Goal: Find specific page/section: Find specific page/section

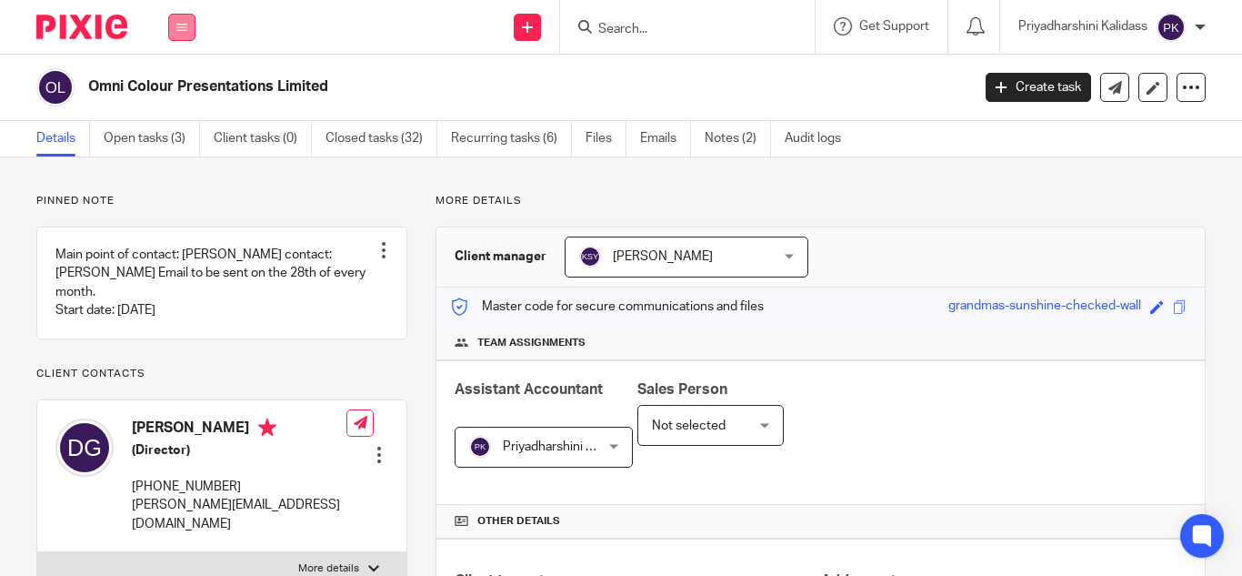
click at [186, 24] on icon at bounding box center [181, 27] width 11 height 11
click at [173, 85] on link "Work" at bounding box center [171, 84] width 29 height 13
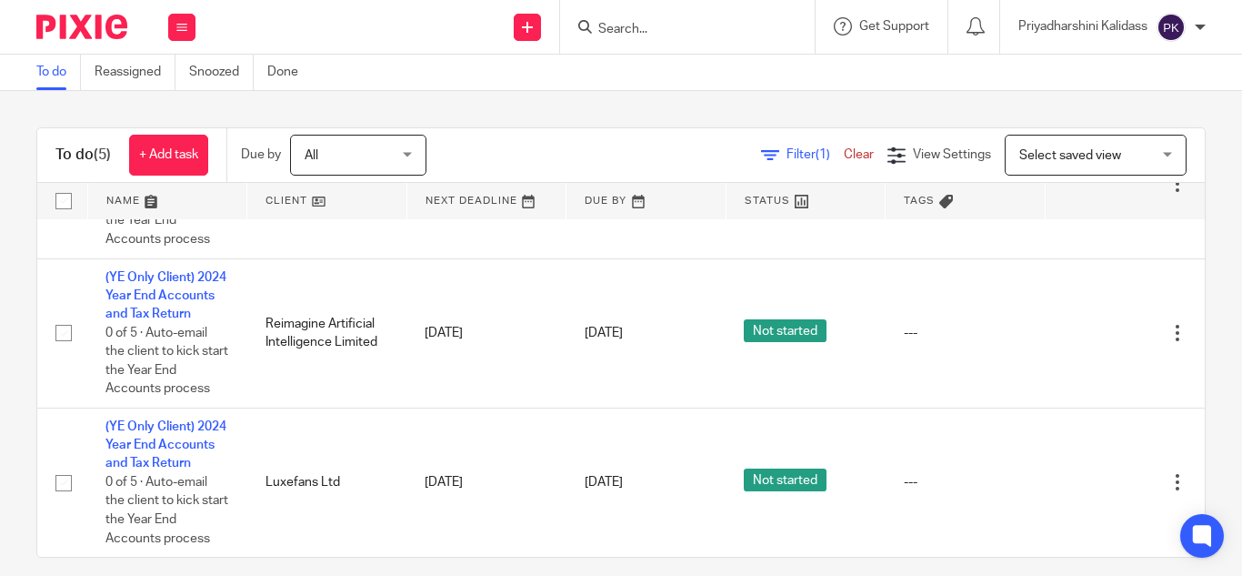
scroll to position [366, 0]
click at [653, 26] on input "Search" at bounding box center [679, 30] width 164 height 16
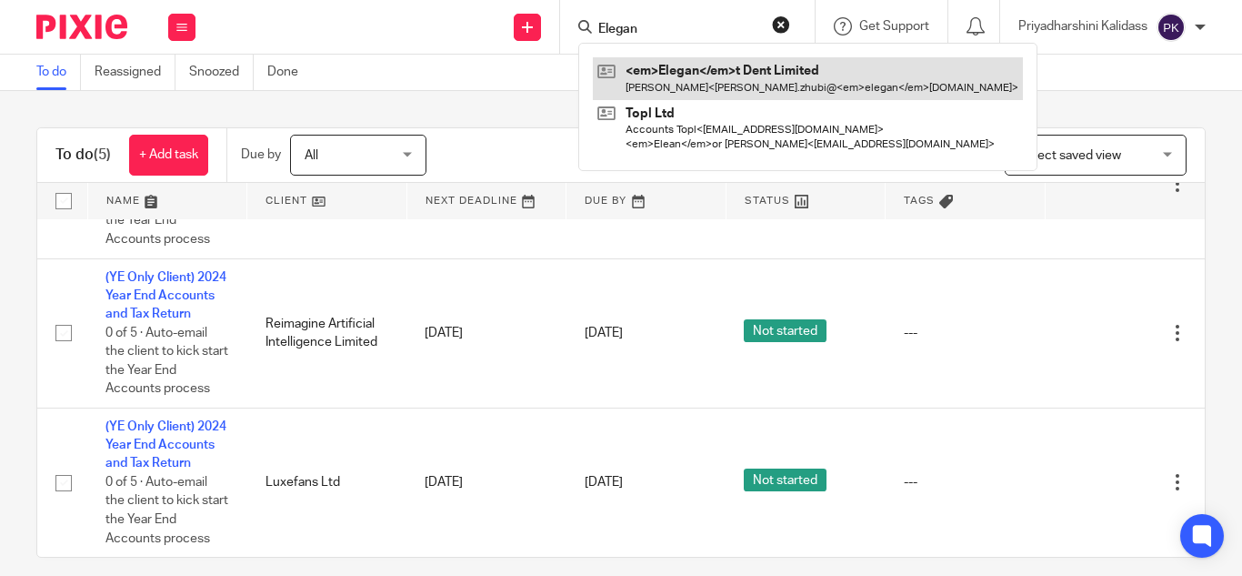
type input "Elegan"
click at [728, 71] on link at bounding box center [808, 78] width 430 height 42
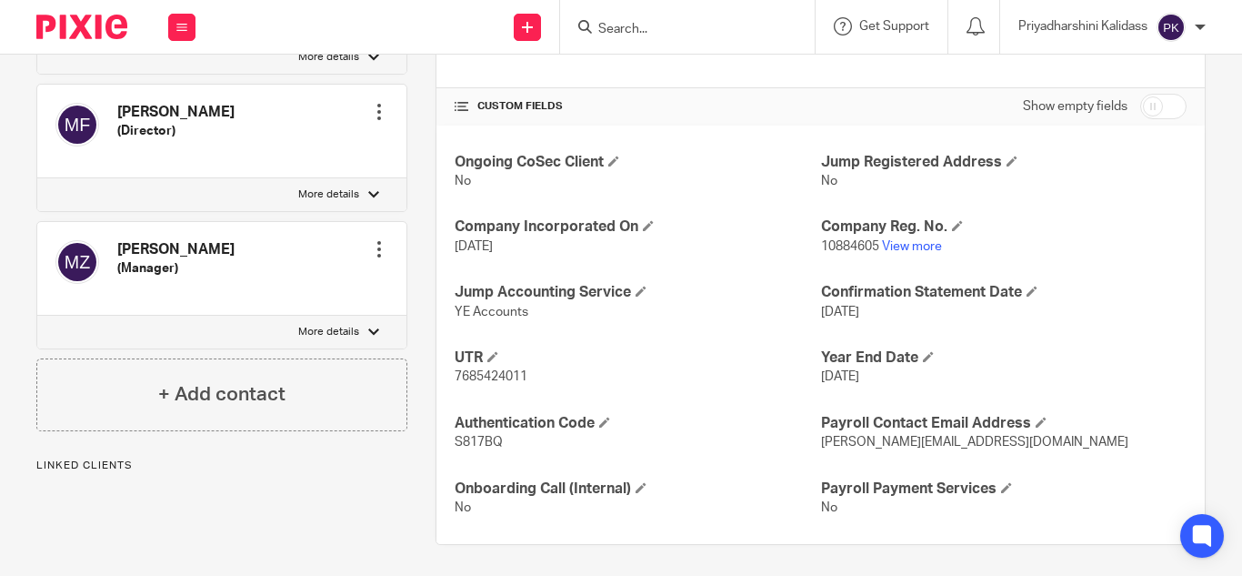
scroll to position [595, 0]
click at [916, 247] on link "View more" at bounding box center [912, 246] width 60 height 13
click at [176, 25] on icon at bounding box center [181, 27] width 11 height 11
click at [180, 76] on li "Work" at bounding box center [181, 85] width 48 height 26
click at [175, 77] on li "Work" at bounding box center [181, 85] width 48 height 26
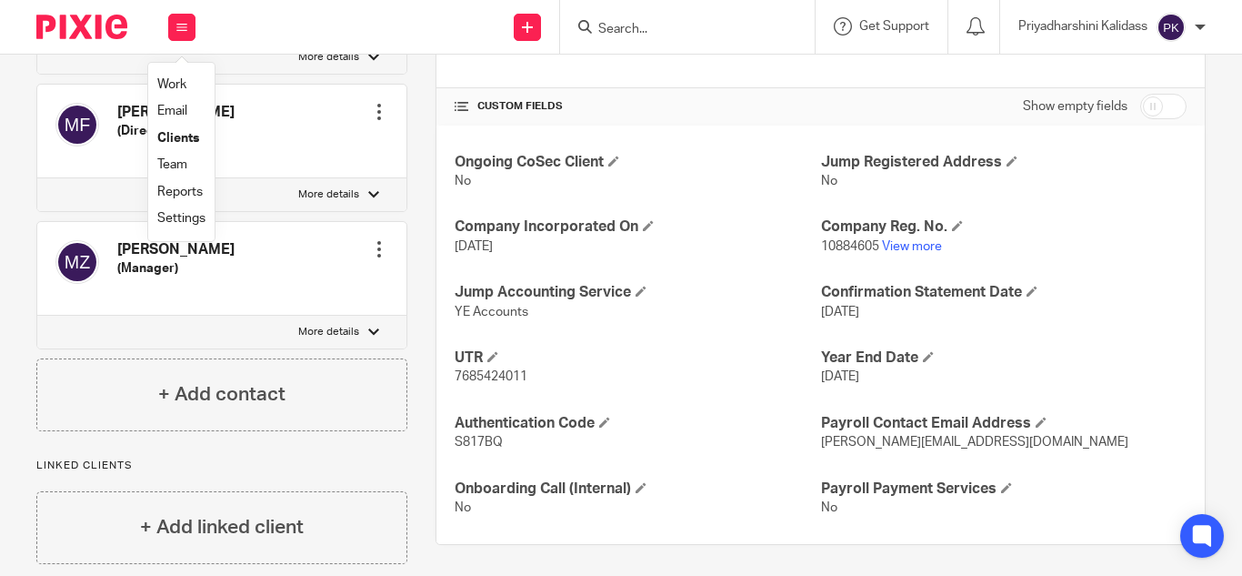
click at [175, 82] on link "Work" at bounding box center [171, 84] width 29 height 13
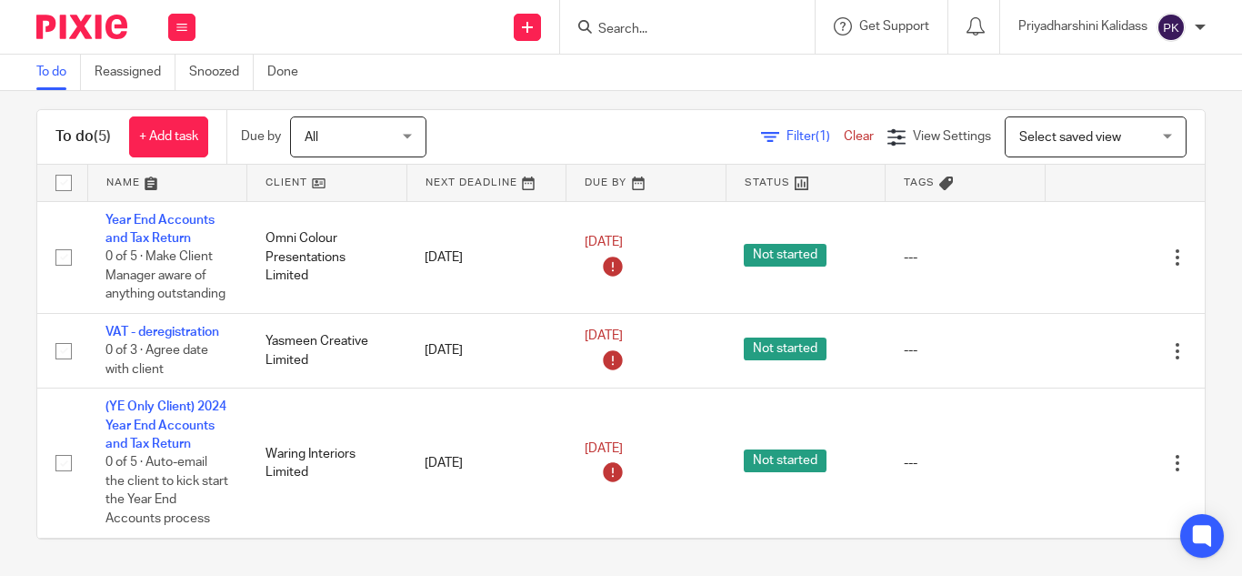
click at [630, 22] on input "Search" at bounding box center [679, 30] width 164 height 16
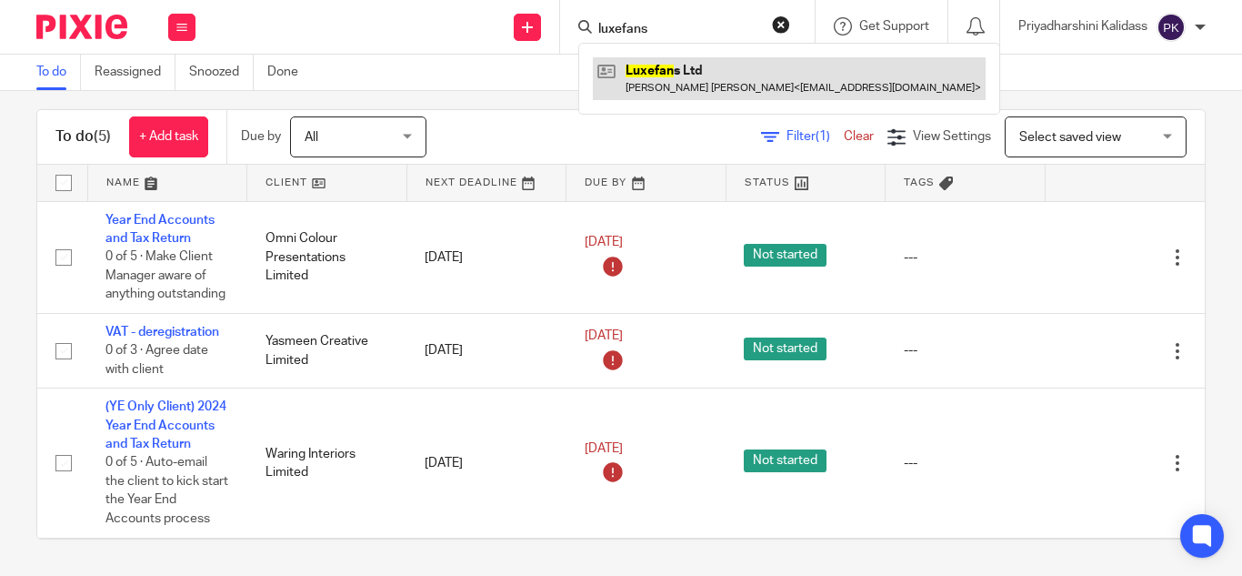
type input "luxefans"
click at [680, 73] on link at bounding box center [789, 78] width 393 height 42
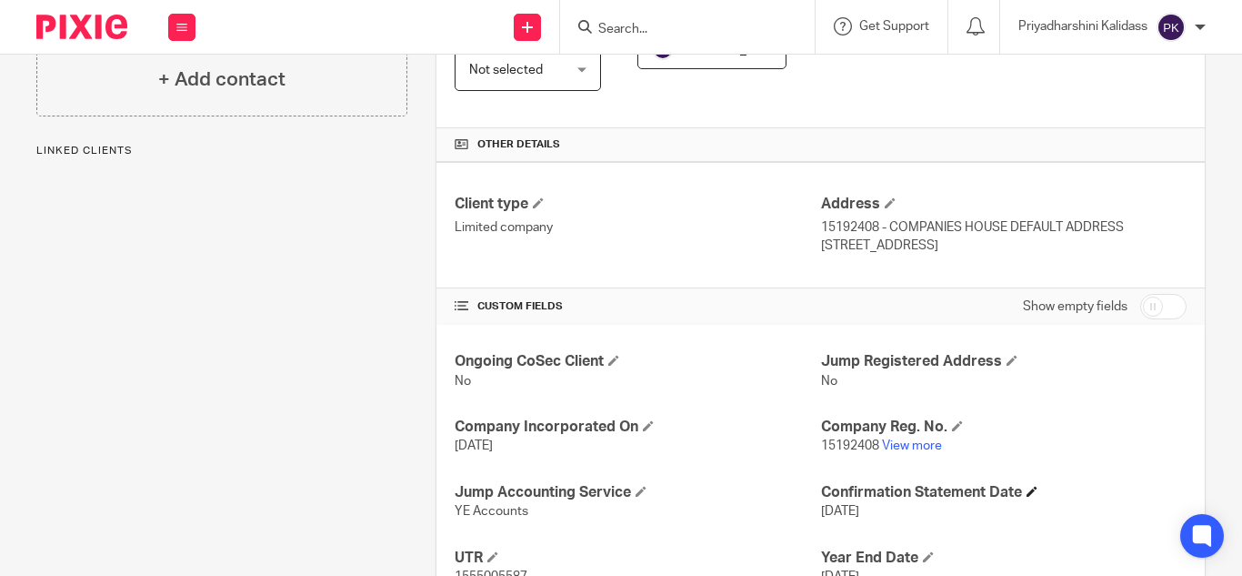
scroll to position [455, 0]
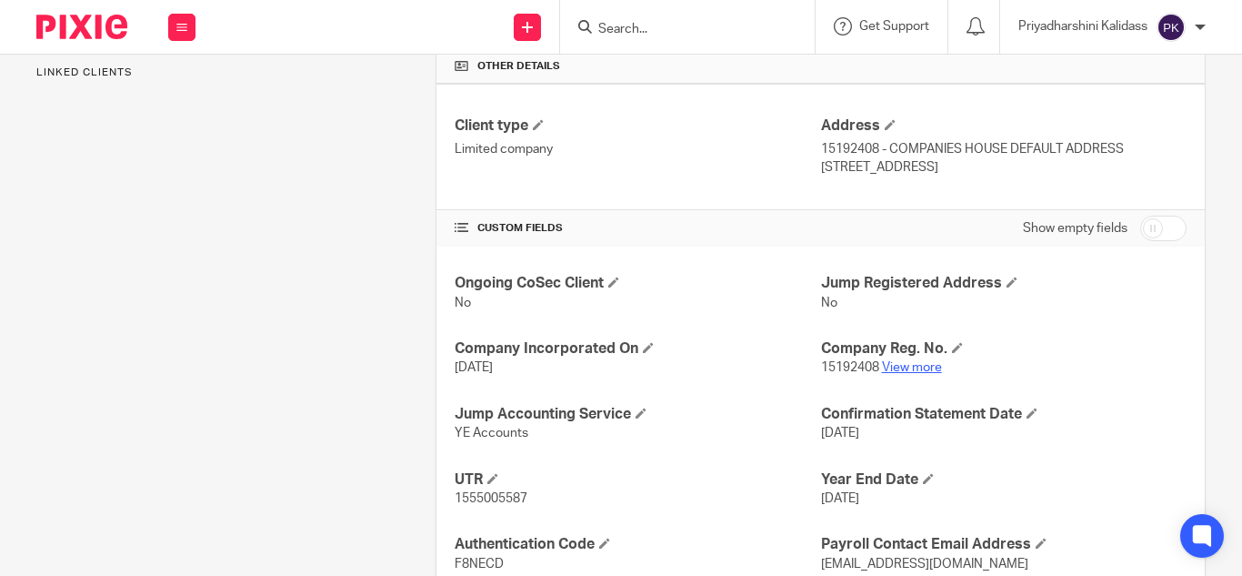
click at [907, 366] on link "View more" at bounding box center [912, 367] width 60 height 13
